Goal: Information Seeking & Learning: Learn about a topic

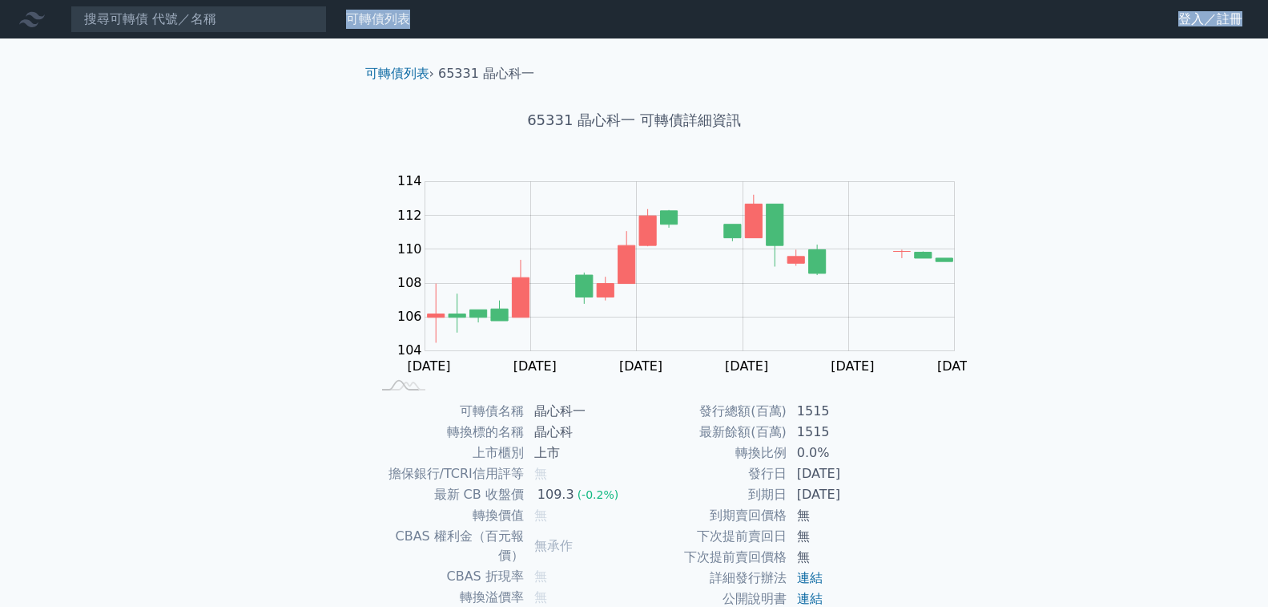
click at [183, 32] on nav "可轉債列表 財務數據 可轉債列表 財務數據 登入／註冊 登入／註冊" at bounding box center [634, 19] width 1268 height 38
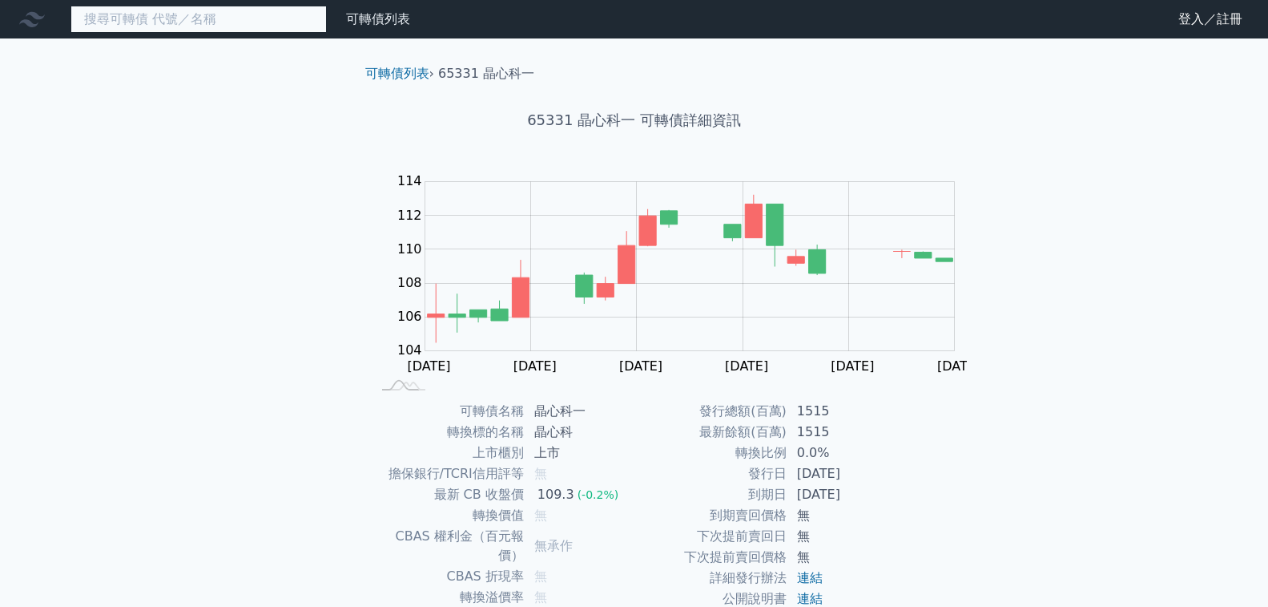
click at [181, 29] on input at bounding box center [199, 19] width 256 height 27
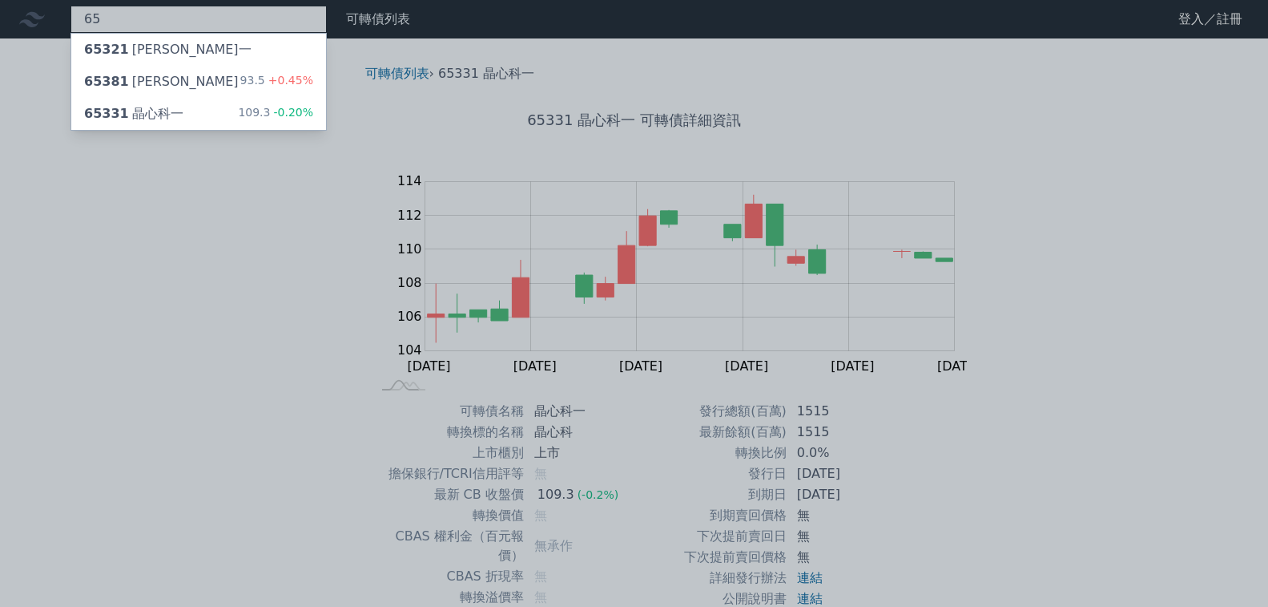
type input "6"
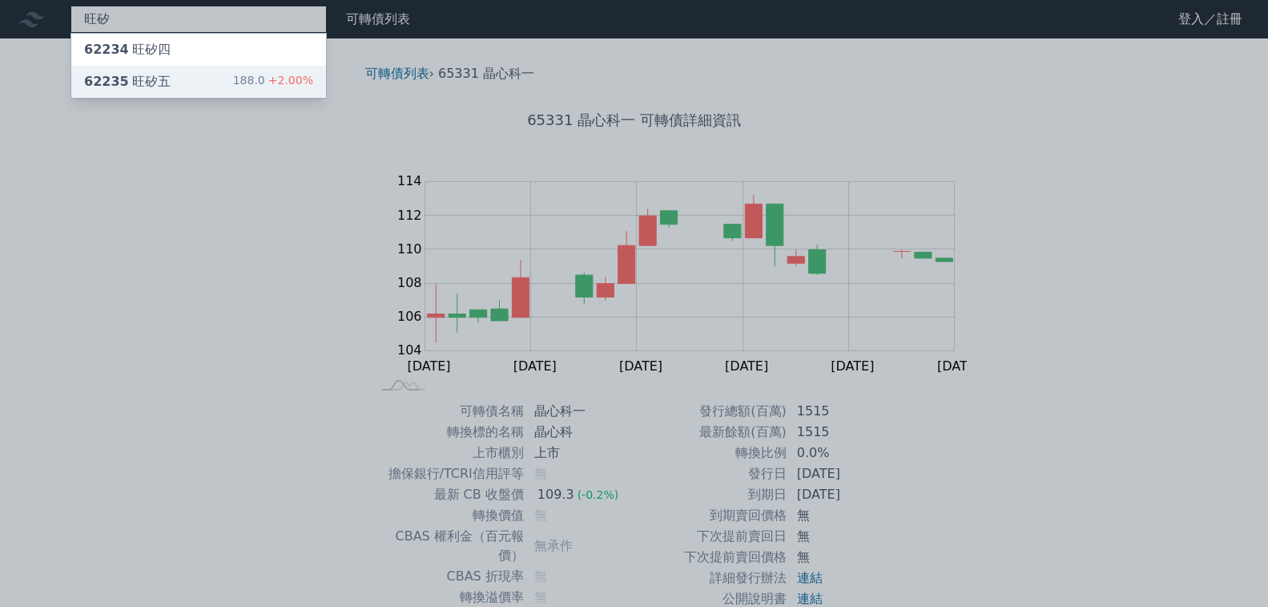
type input "旺矽"
click at [233, 72] on div "188.0 +2.00%" at bounding box center [273, 81] width 80 height 19
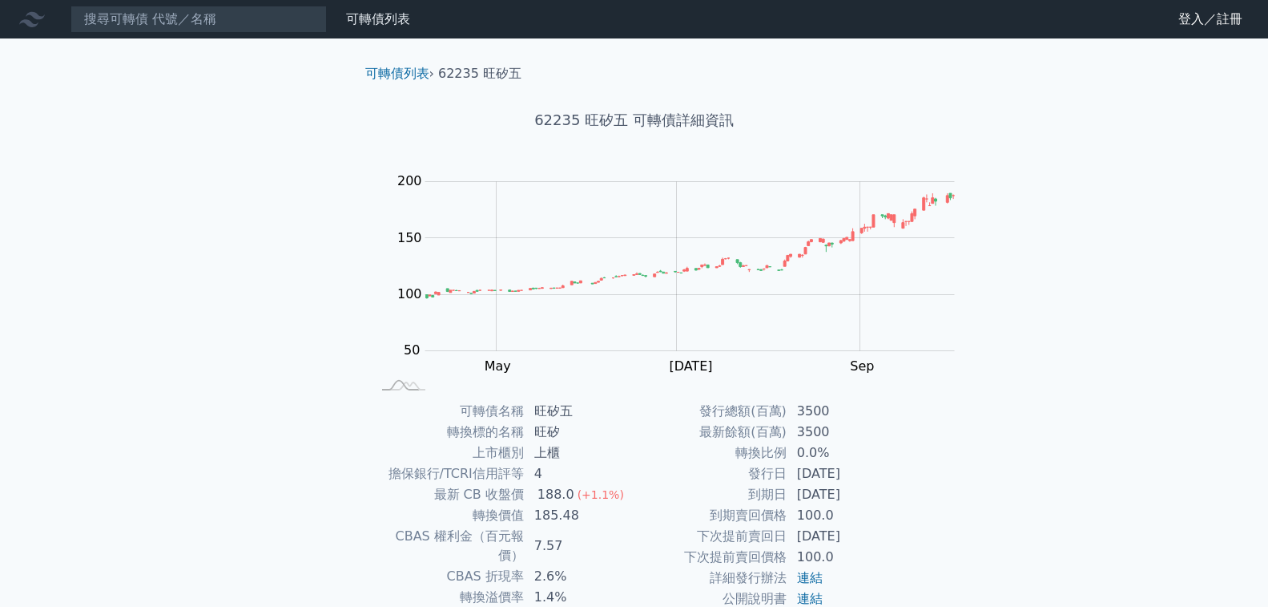
scroll to position [80, 0]
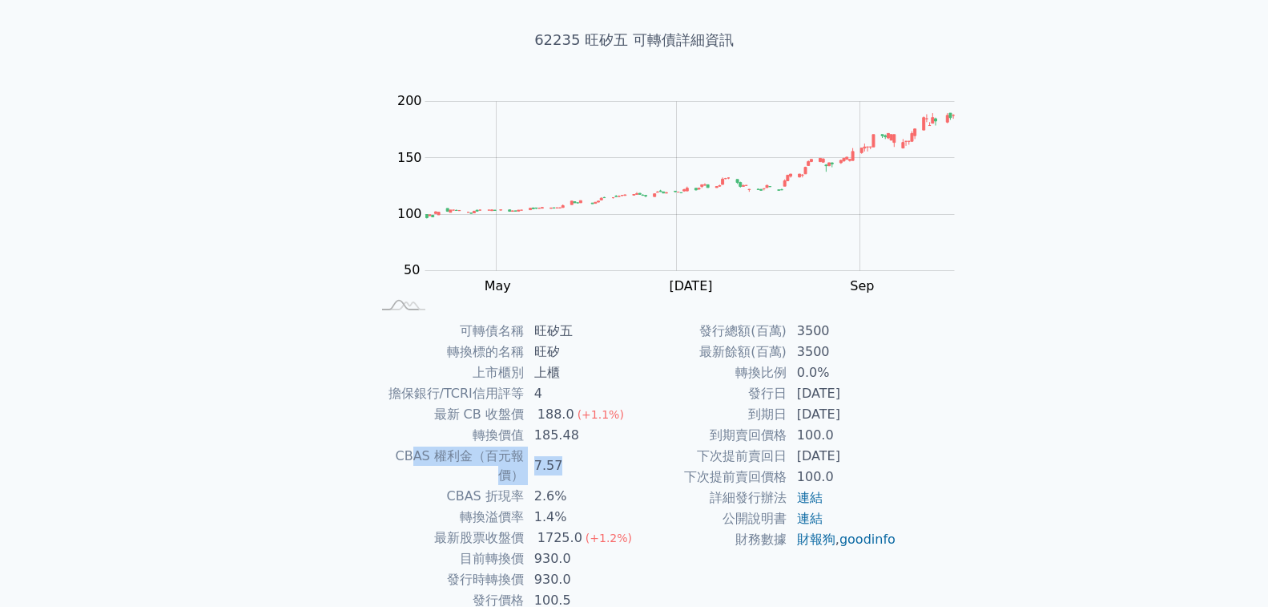
drag, startPoint x: 520, startPoint y: 435, endPoint x: 720, endPoint y: 436, distance: 199.5
click at [635, 445] on tr "CBAS 權利金（百元報價） 7.57" at bounding box center [503, 465] width 263 height 40
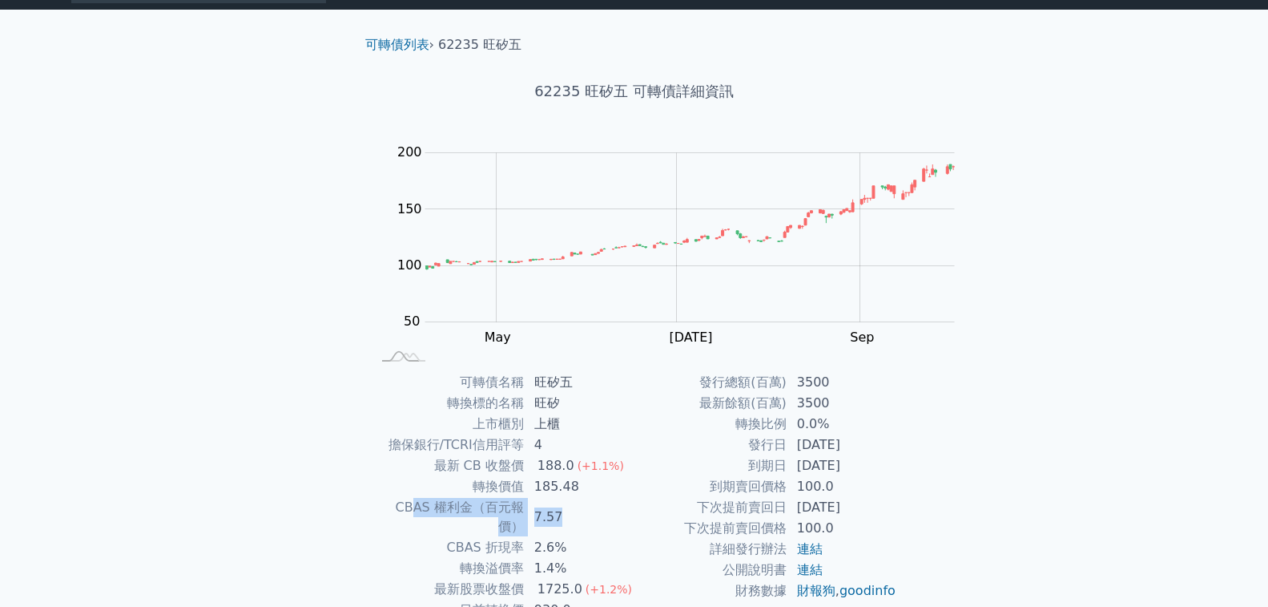
scroll to position [0, 0]
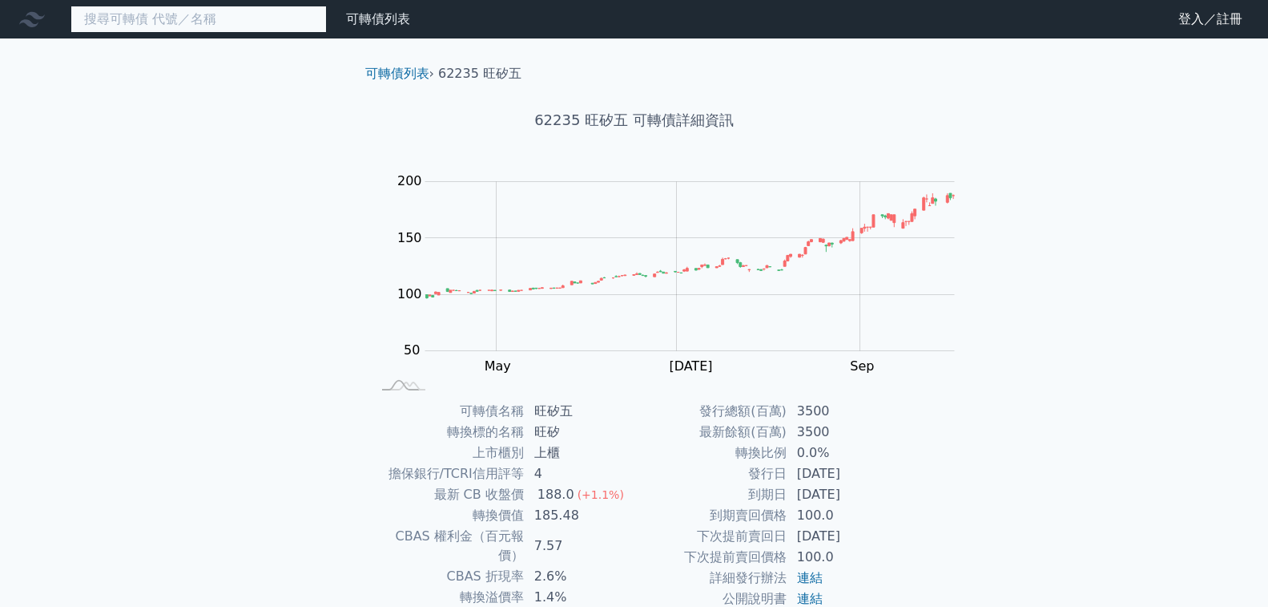
click at [112, 27] on input at bounding box center [199, 19] width 256 height 27
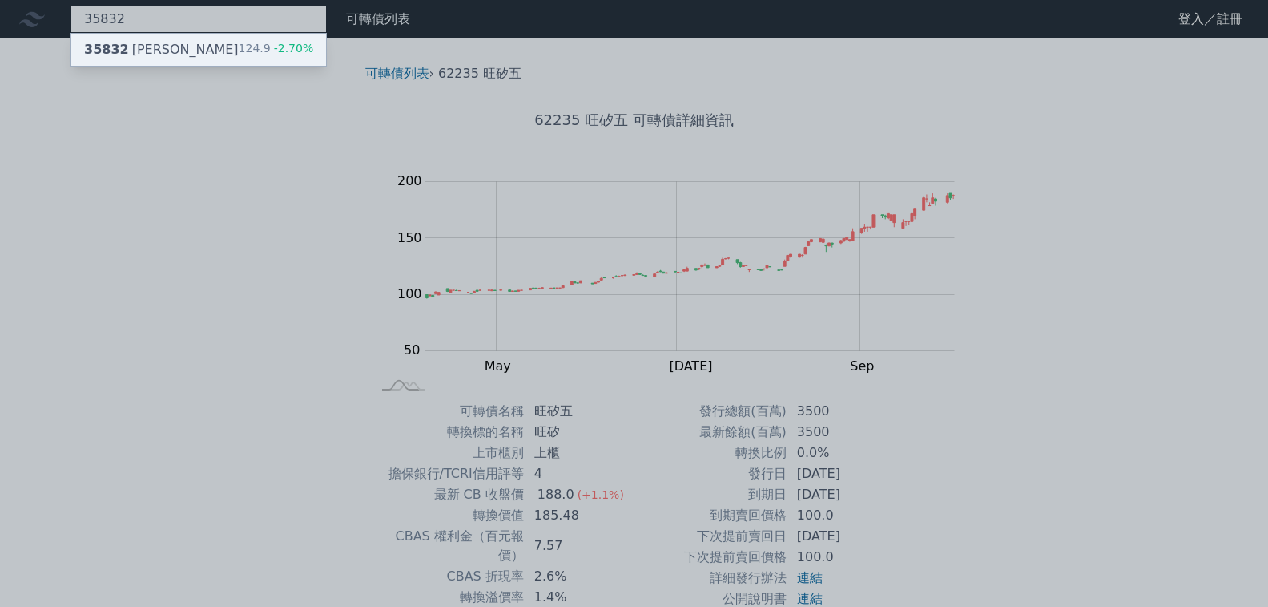
type input "35832"
click at [239, 45] on div "124.9 -2.70%" at bounding box center [276, 49] width 75 height 19
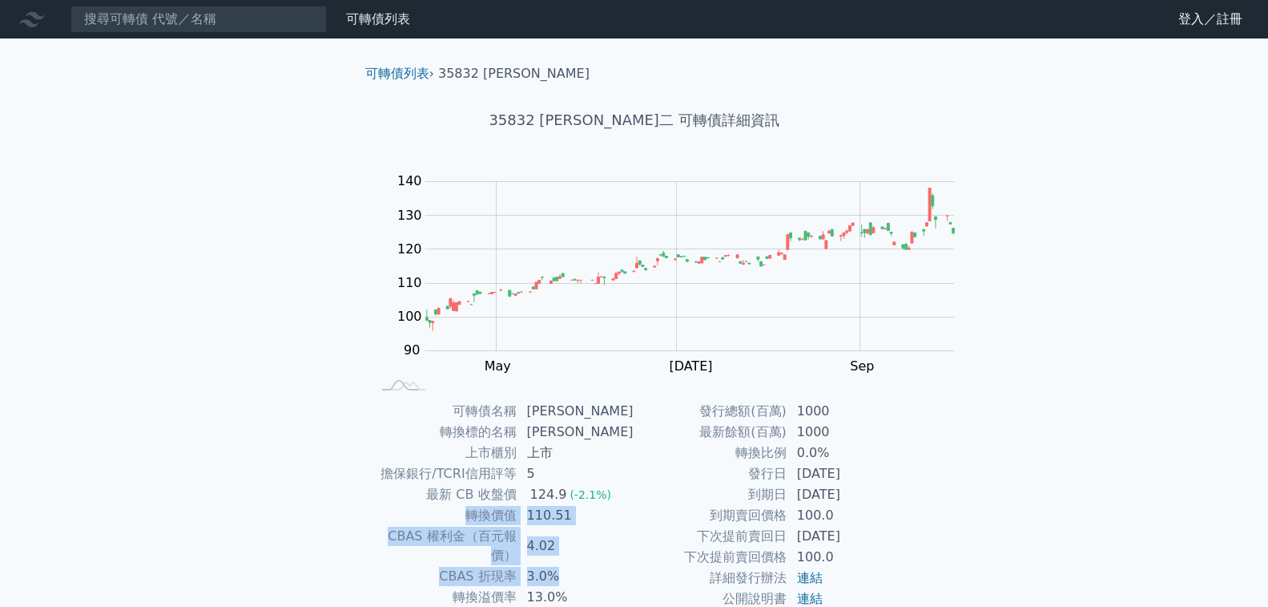
drag, startPoint x: 705, startPoint y: 526, endPoint x: 538, endPoint y: 495, distance: 169.6
click at [538, 495] on tbody "可轉債名稱 [PERSON_NAME]二 轉換標的名稱 辛耘 上市櫃別 上市 擔保銀行/TCRI信用評等 5 最新 CB 收盤價 124.9 (-2.1%) …" at bounding box center [503, 546] width 263 height 290
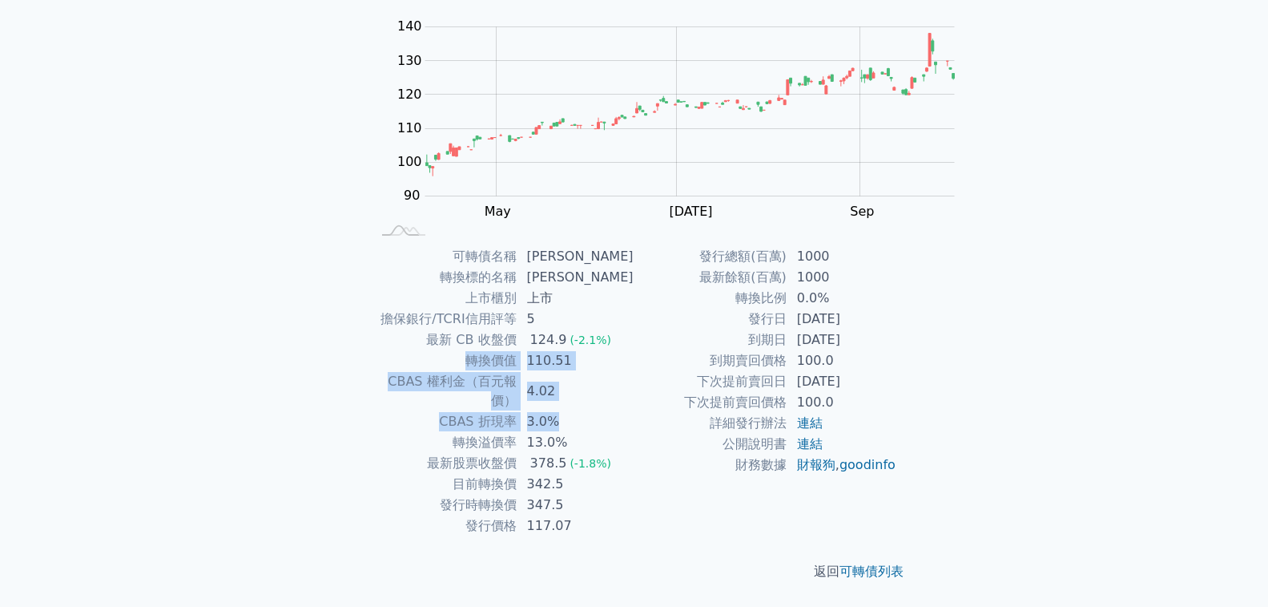
scroll to position [55, 0]
